Goal: Register for event/course

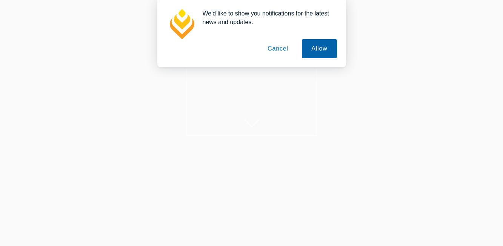
click at [324, 53] on button "Allow" at bounding box center [319, 48] width 35 height 19
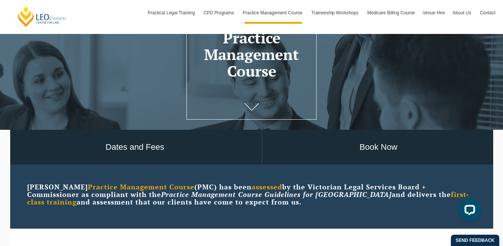
scroll to position [81, 0]
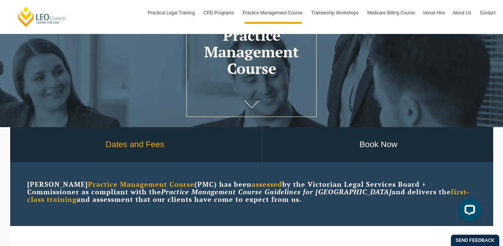
click at [159, 148] on link "Dates and Fees" at bounding box center [134, 144] width 253 height 35
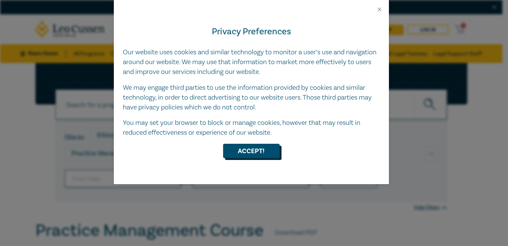
click at [264, 154] on button "Accept!" at bounding box center [251, 151] width 57 height 14
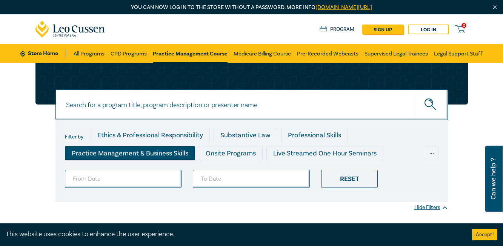
click at [156, 153] on div "Practice Management & Business Skills" at bounding box center [130, 153] width 130 height 14
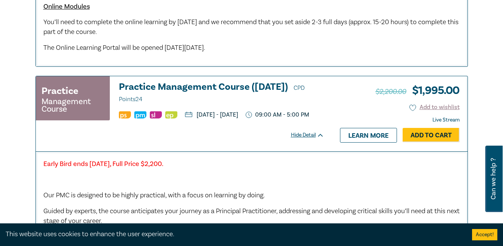
scroll to position [648, 0]
